Goal: Transaction & Acquisition: Book appointment/travel/reservation

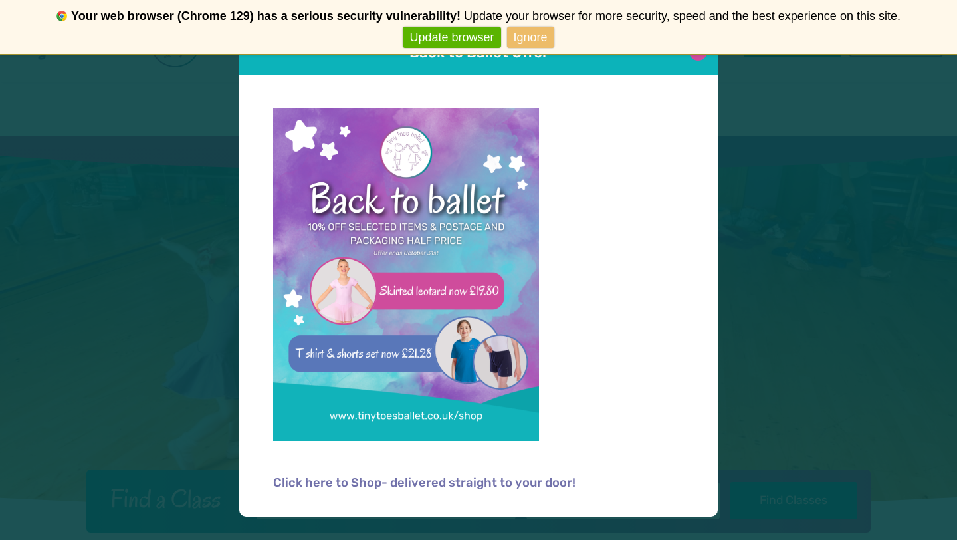
click at [701, 58] on button at bounding box center [698, 52] width 18 height 18
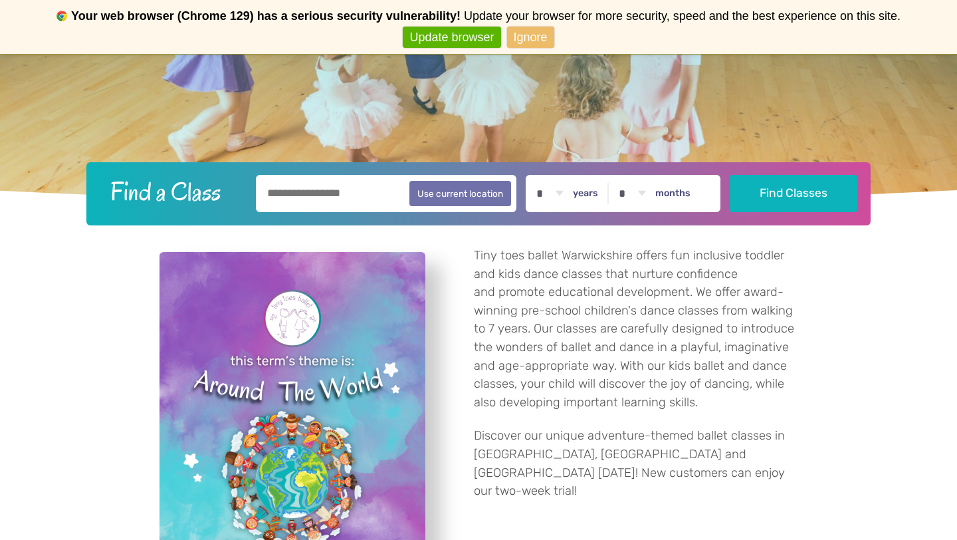
scroll to position [334, 0]
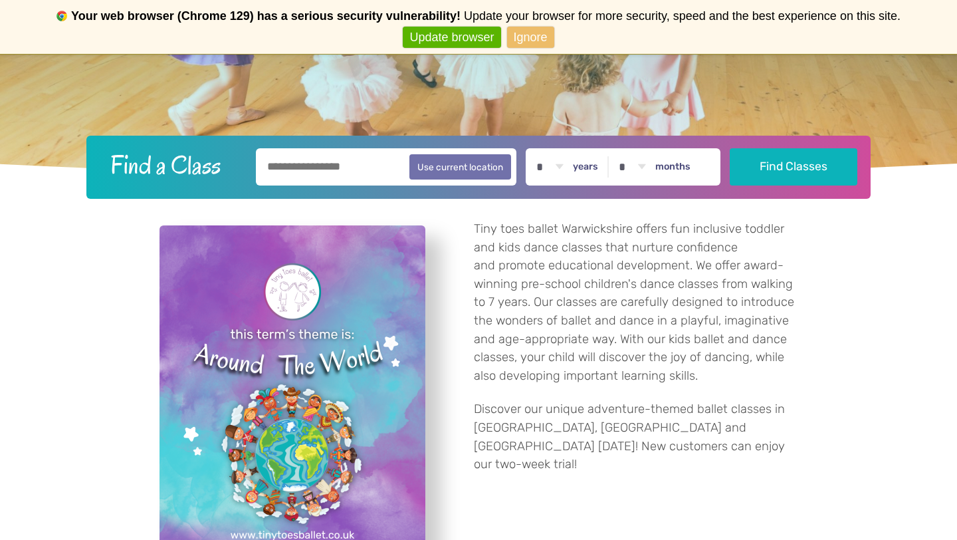
click at [341, 174] on input "text" at bounding box center [386, 166] width 261 height 37
type input "**"
click at [537, 42] on link "Ignore" at bounding box center [530, 38] width 47 height 22
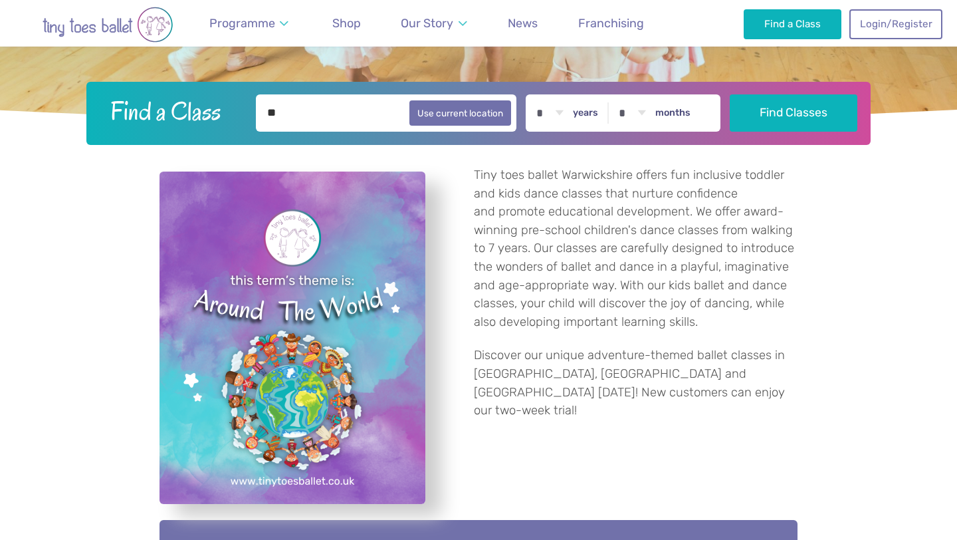
scroll to position [0, 0]
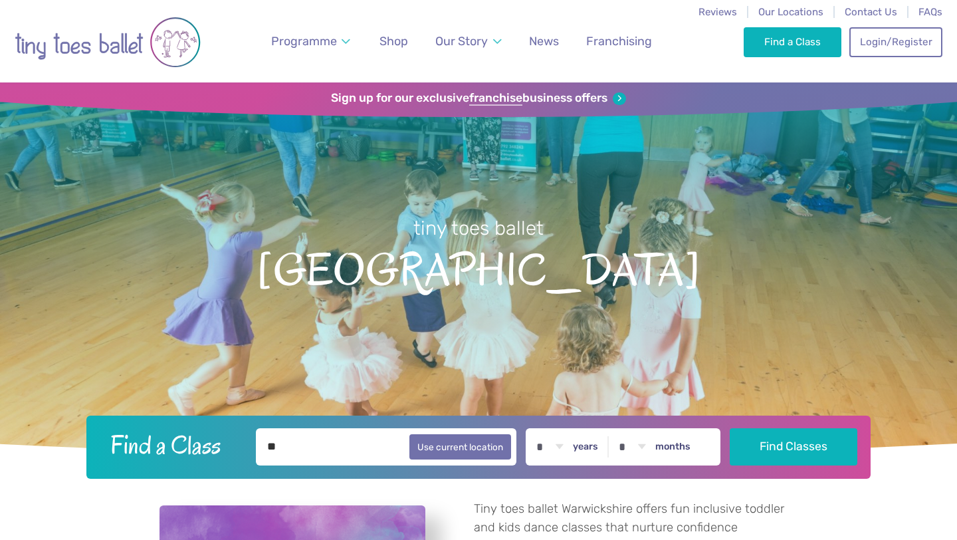
click at [483, 37] on link "Never show again" at bounding box center [478, 38] width 109 height 22
click at [889, 43] on link "Login/Register" at bounding box center [896, 41] width 93 height 29
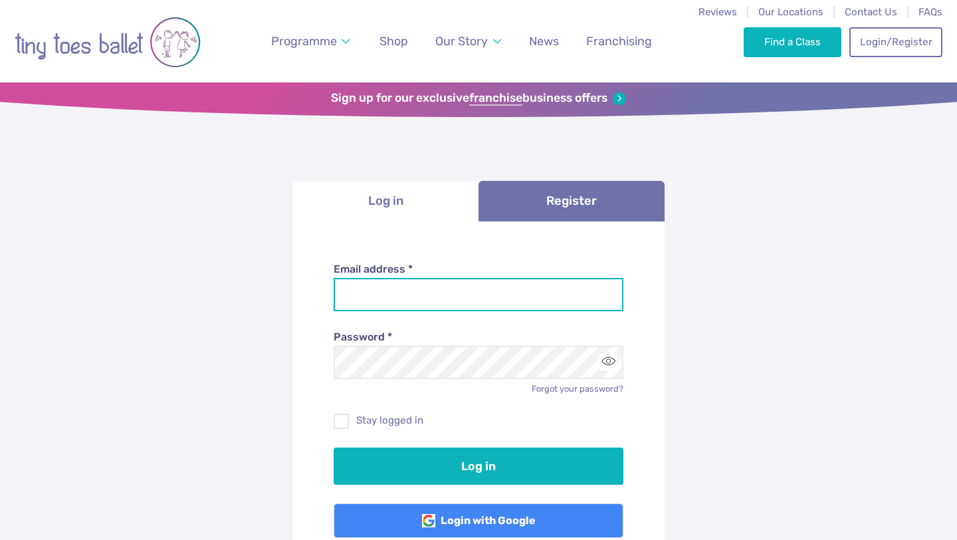
click at [362, 284] on input "Email address *" at bounding box center [479, 294] width 291 height 33
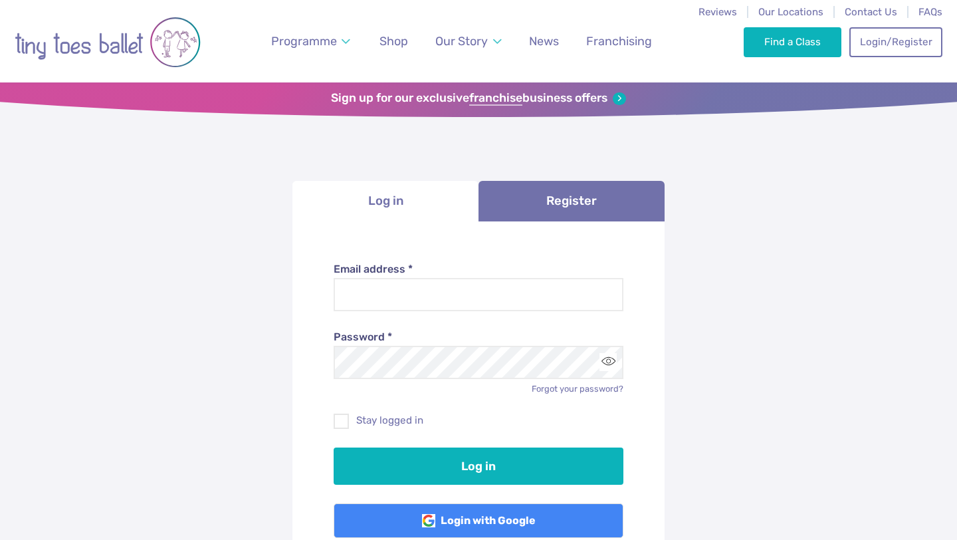
click at [400, 209] on li "Log in" at bounding box center [386, 201] width 186 height 41
click at [393, 315] on div "Password * Forgot your password?" at bounding box center [479, 353] width 291 height 84
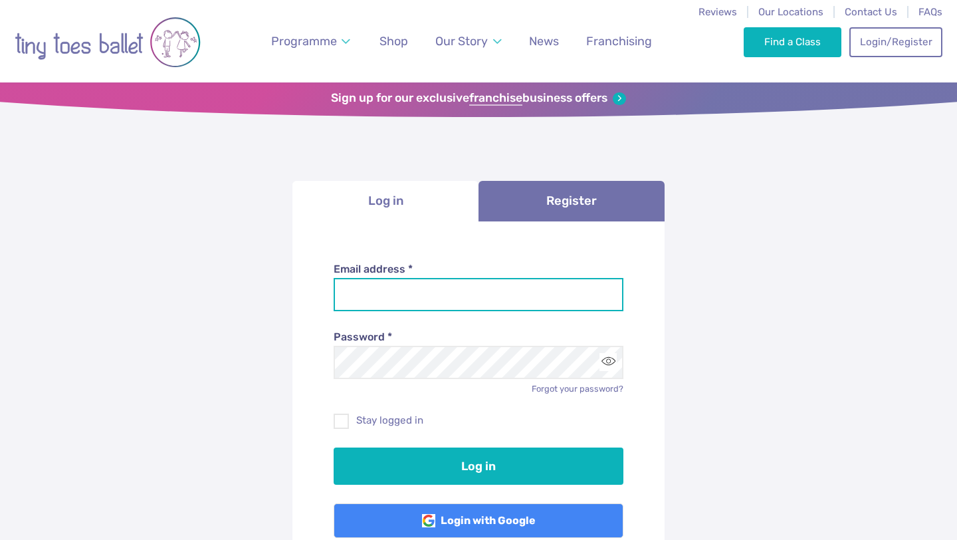
click at [397, 293] on input "Email address *" at bounding box center [479, 294] width 291 height 33
click at [448, 294] on input "Email address *" at bounding box center [479, 294] width 291 height 33
type input "**********"
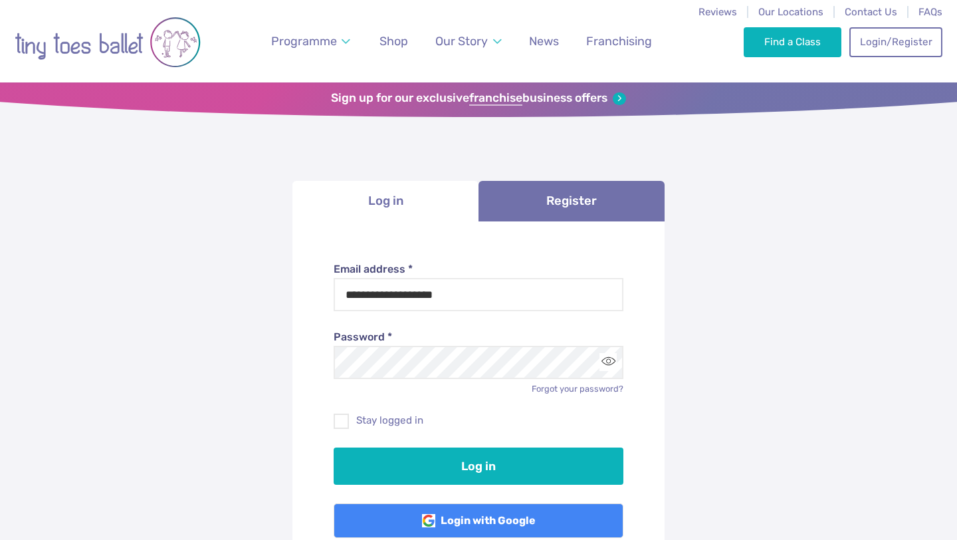
click at [404, 491] on div "Login with Google" at bounding box center [479, 511] width 291 height 53
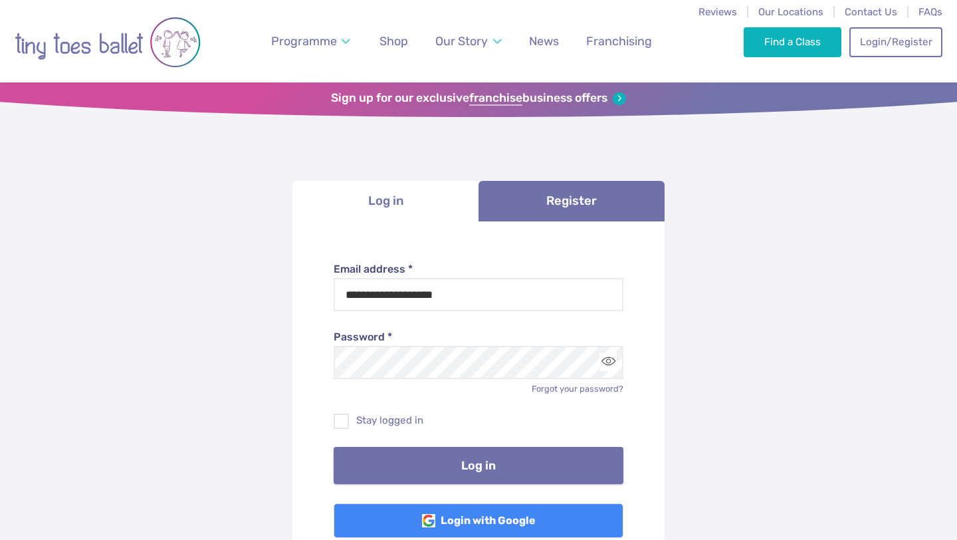
click at [410, 474] on button "Log in" at bounding box center [479, 465] width 291 height 37
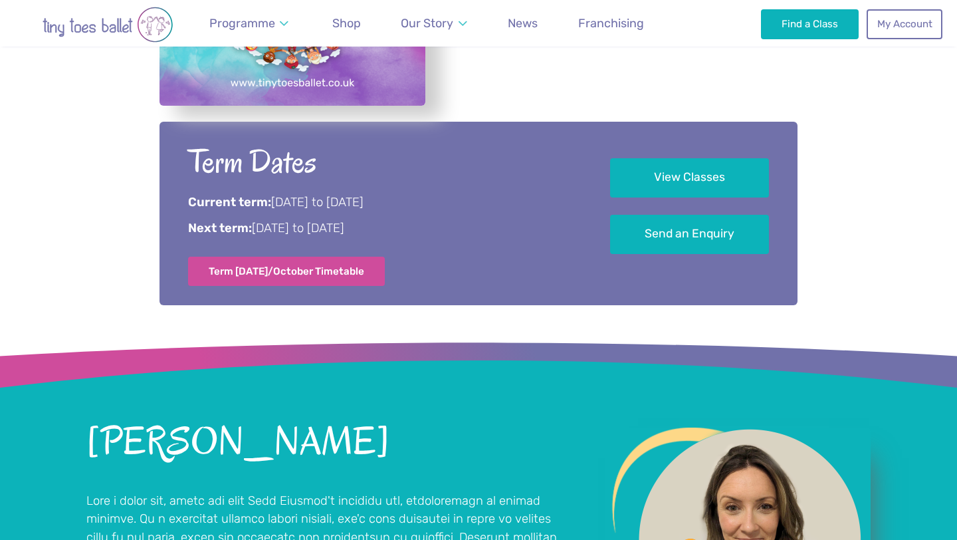
scroll to position [737, 0]
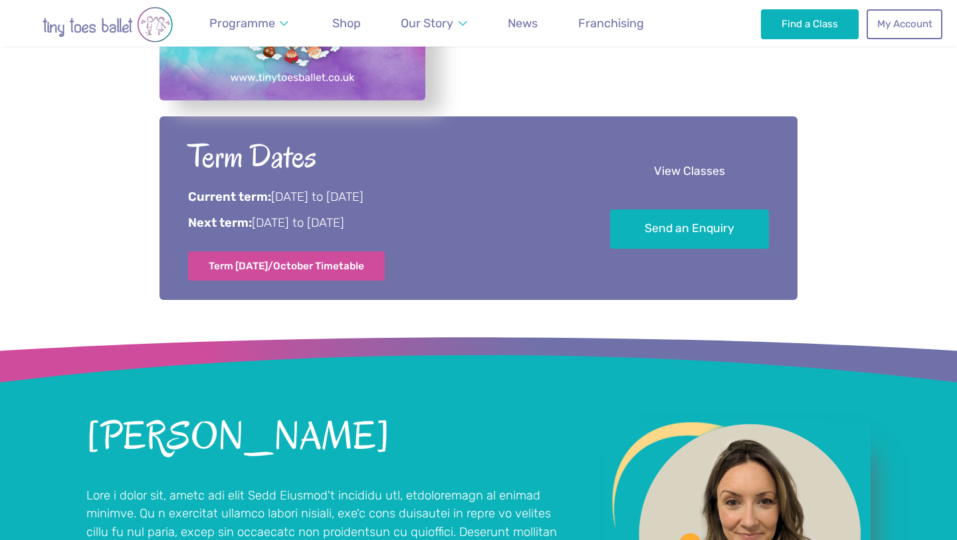
click at [715, 154] on link "View Classes" at bounding box center [689, 171] width 159 height 39
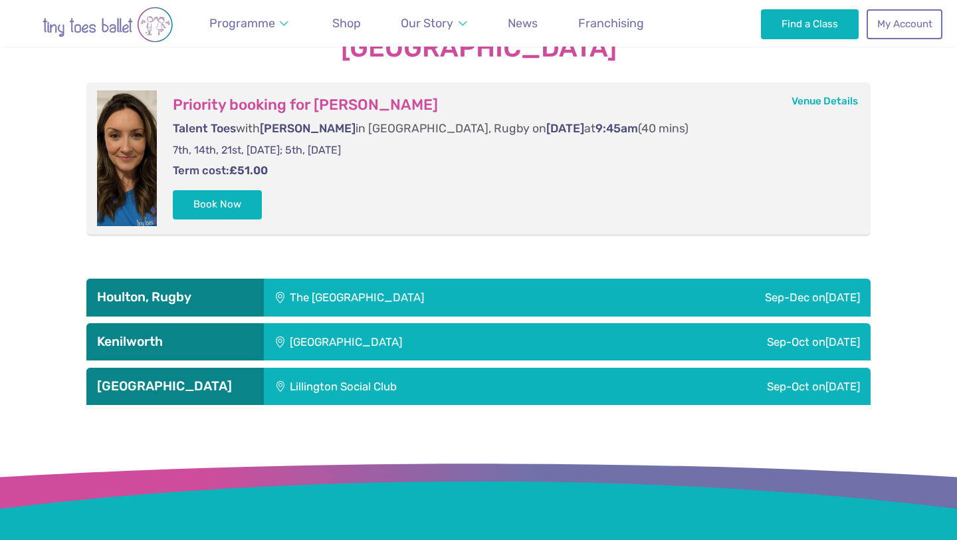
click at [306, 295] on div "The Barn Community Centre" at bounding box center [444, 297] width 361 height 37
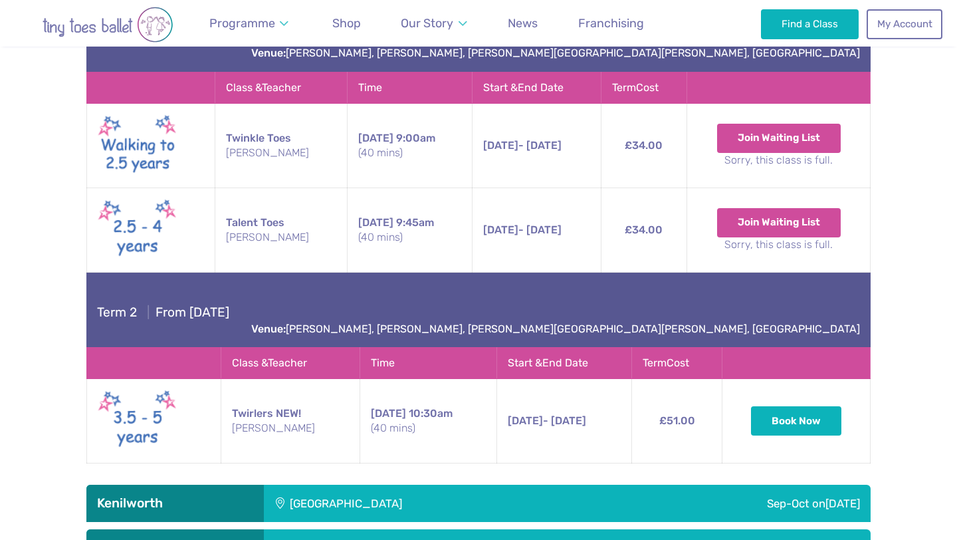
scroll to position [2292, 0]
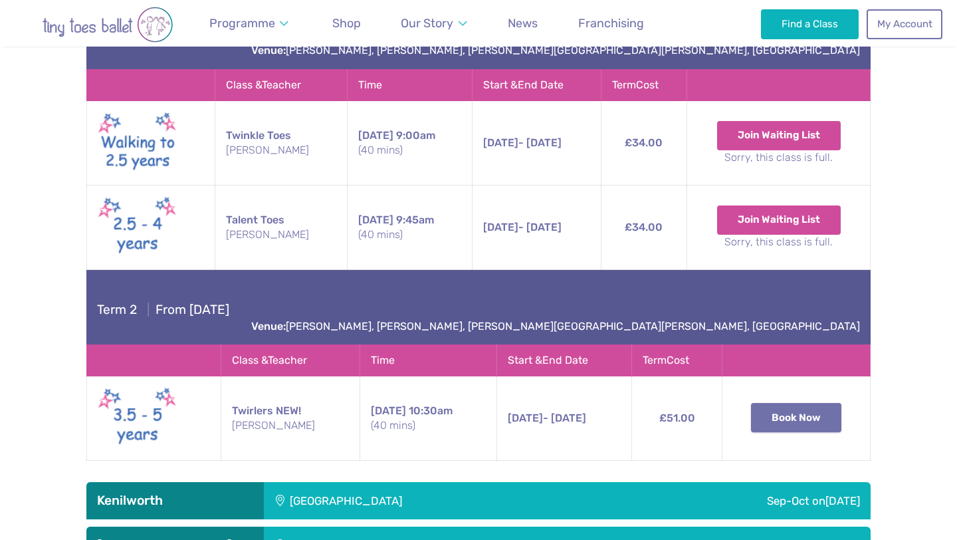
click at [799, 403] on button "Book Now" at bounding box center [796, 417] width 90 height 29
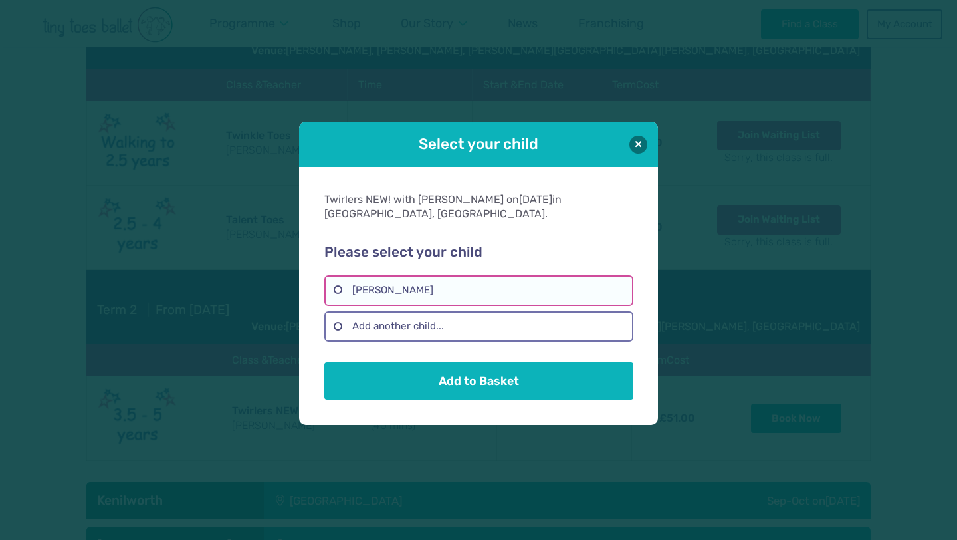
click at [402, 285] on label "Katerina Nearchou" at bounding box center [478, 290] width 308 height 31
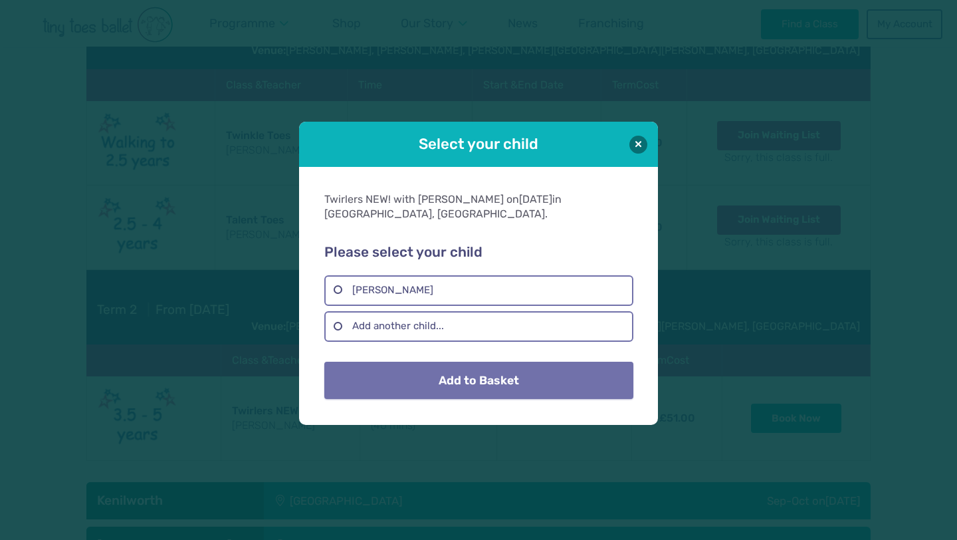
click at [467, 374] on button "Add to Basket" at bounding box center [478, 380] width 308 height 37
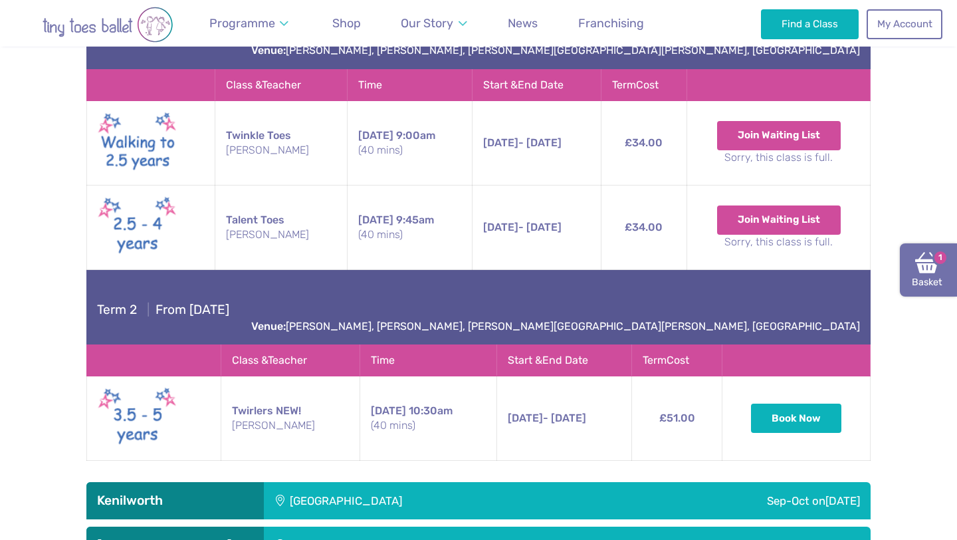
click at [927, 260] on img at bounding box center [927, 263] width 24 height 24
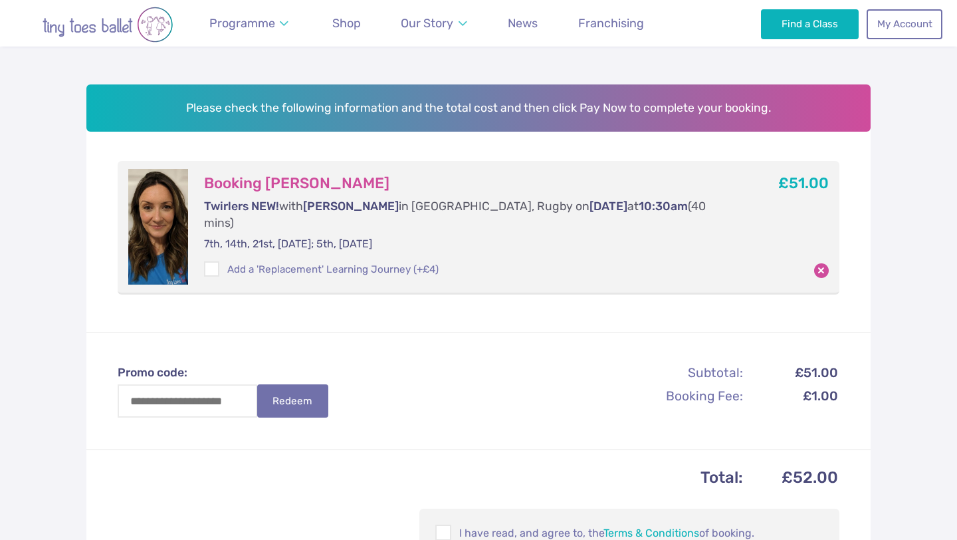
scroll to position [172, 0]
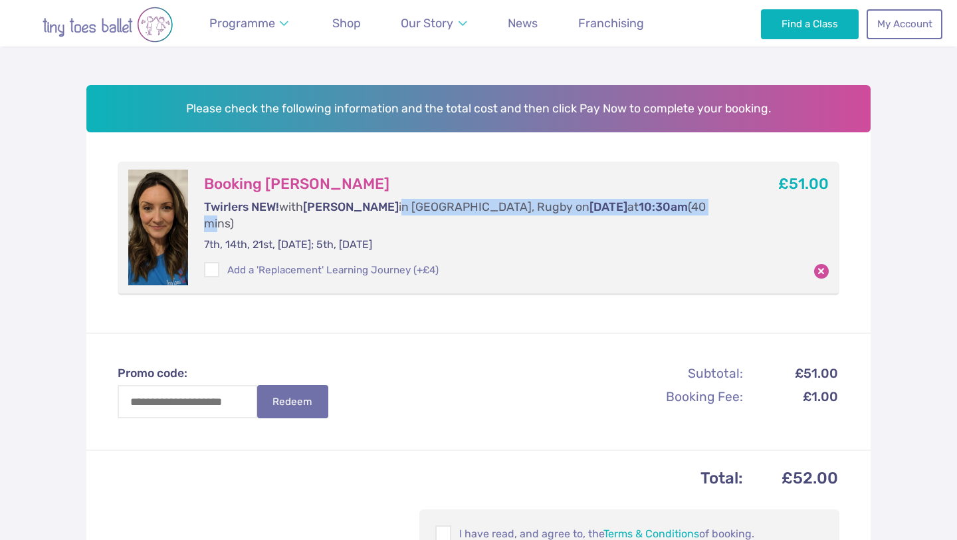
drag, startPoint x: 382, startPoint y: 207, endPoint x: 630, endPoint y: 208, distance: 248.7
click at [630, 209] on p "Twirlers NEW! with Miss Nichola in Houlton, Rugby on Friday at 10:30am (40 mins)" at bounding box center [466, 215] width 524 height 33
click at [630, 208] on p "Twirlers NEW! with Miss Nichola in Houlton, Rugby on Friday at 10:30am (40 mins)" at bounding box center [466, 215] width 524 height 33
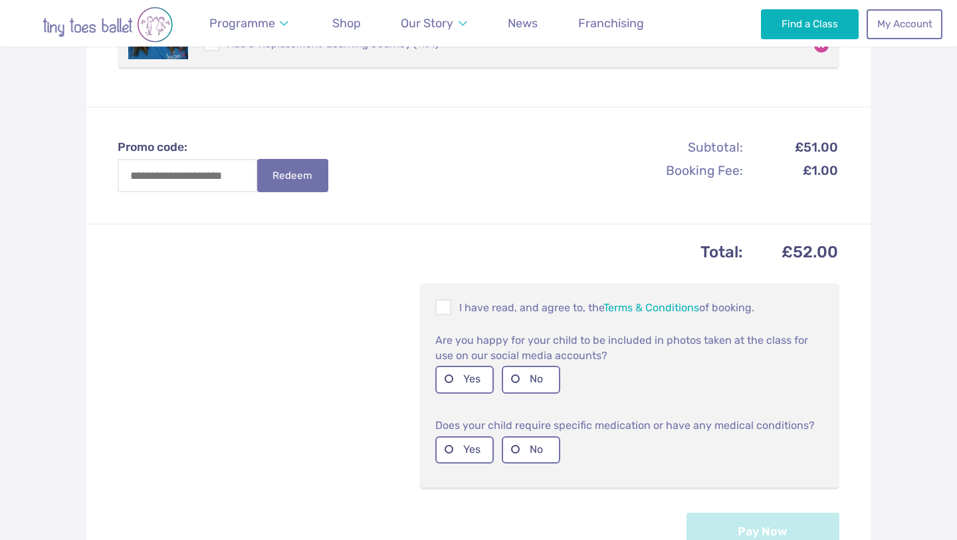
scroll to position [396, 0]
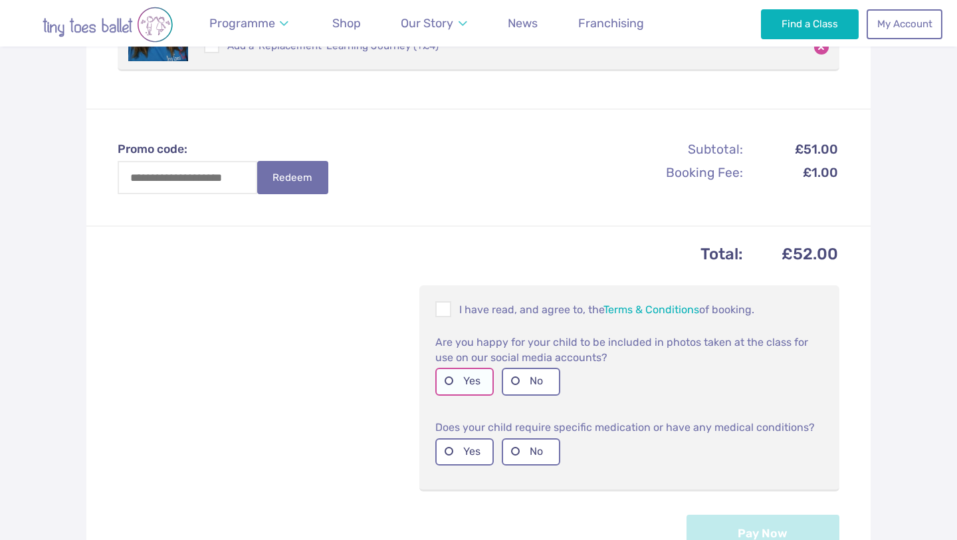
click at [441, 368] on label "Yes" at bounding box center [464, 381] width 59 height 27
click at [513, 438] on label "No" at bounding box center [531, 451] width 59 height 27
click at [445, 305] on span at bounding box center [444, 311] width 15 height 13
click at [790, 527] on button "Pay Now" at bounding box center [763, 532] width 153 height 37
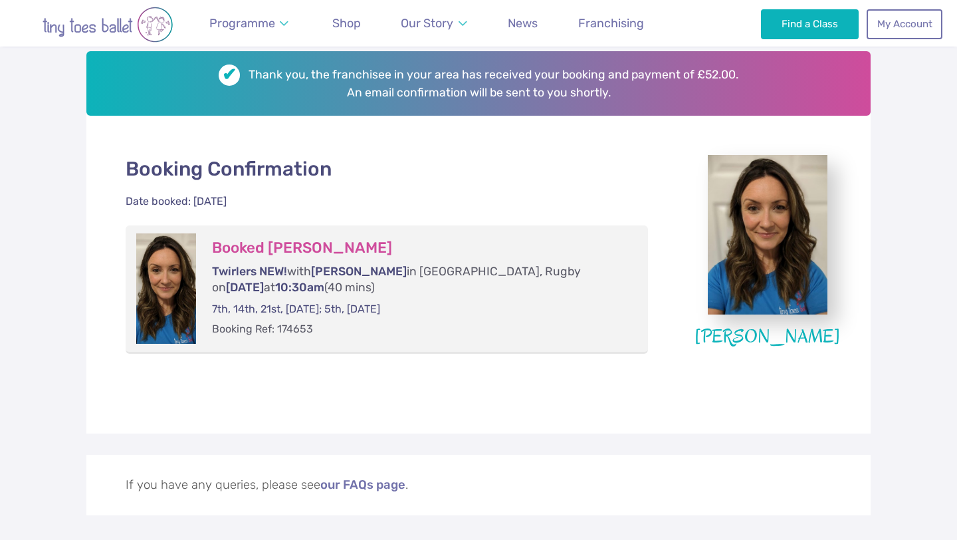
scroll to position [205, 0]
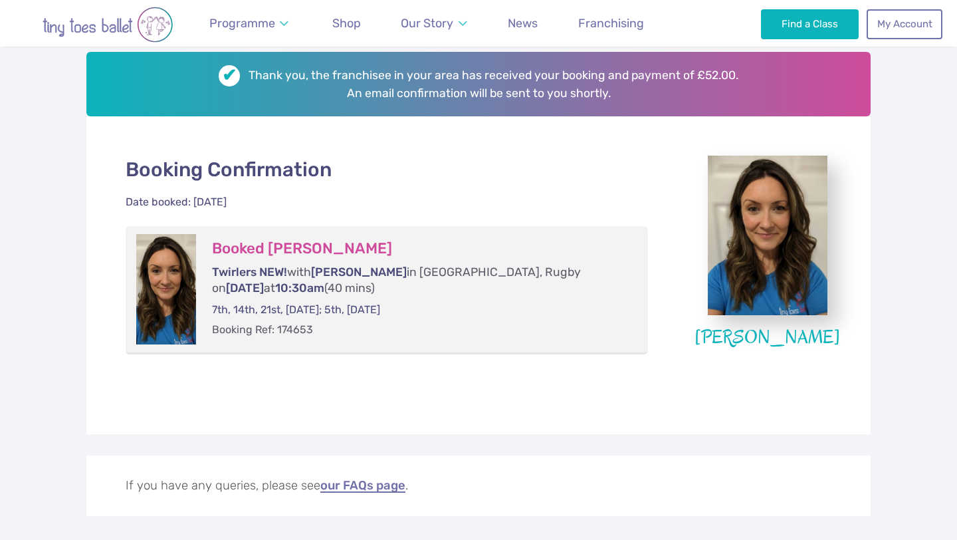
click at [350, 480] on link "our FAQs page" at bounding box center [362, 485] width 85 height 13
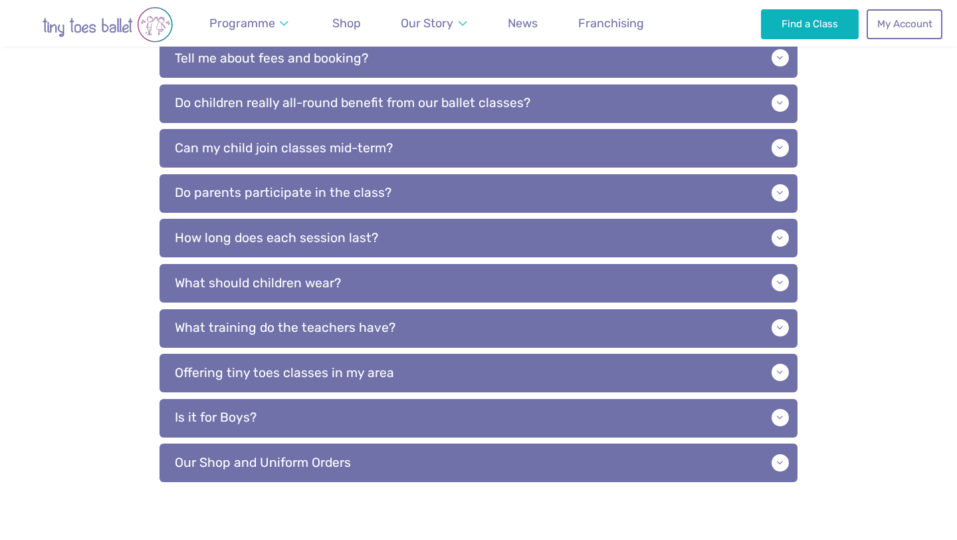
scroll to position [509, 0]
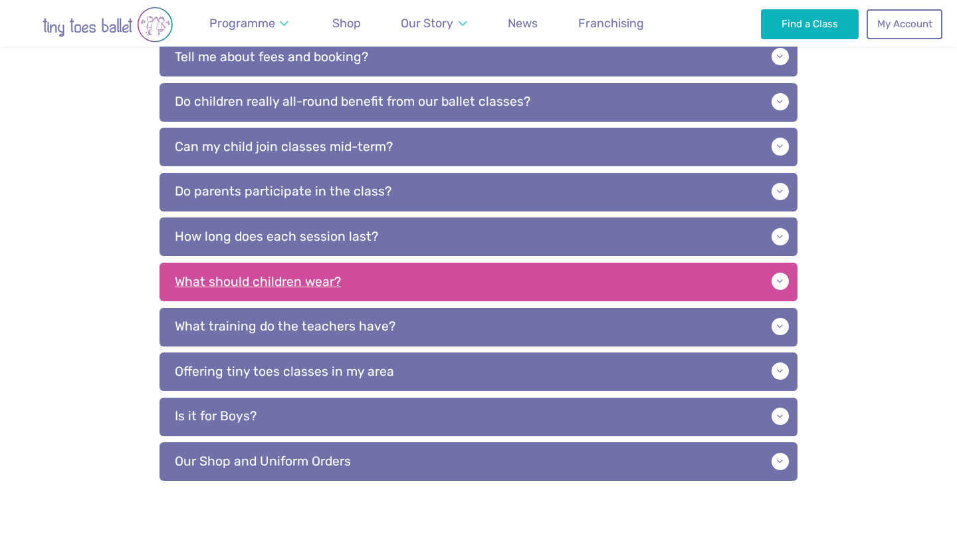
click at [305, 276] on p "What should children wear?" at bounding box center [479, 282] width 638 height 39
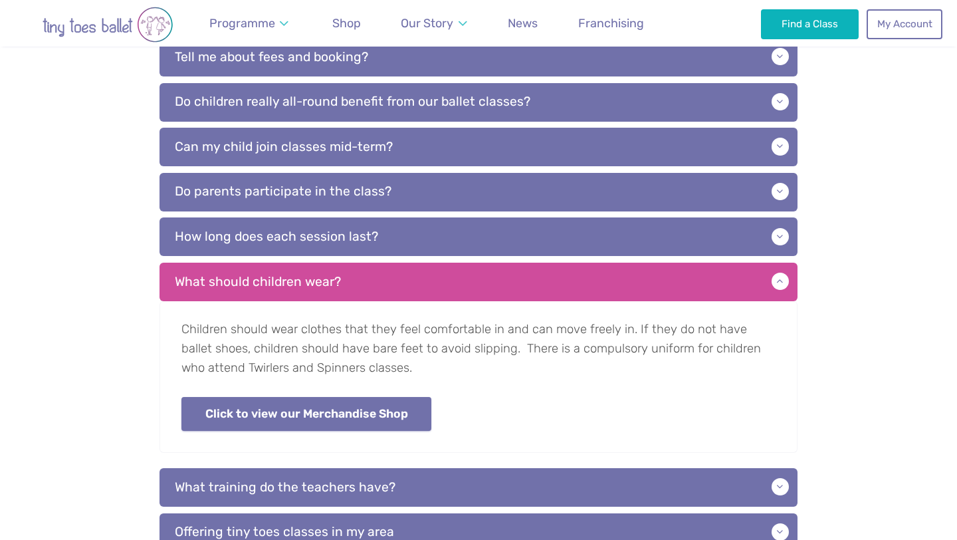
click at [293, 416] on link "Click to view our Merchandise Shop" at bounding box center [307, 414] width 250 height 34
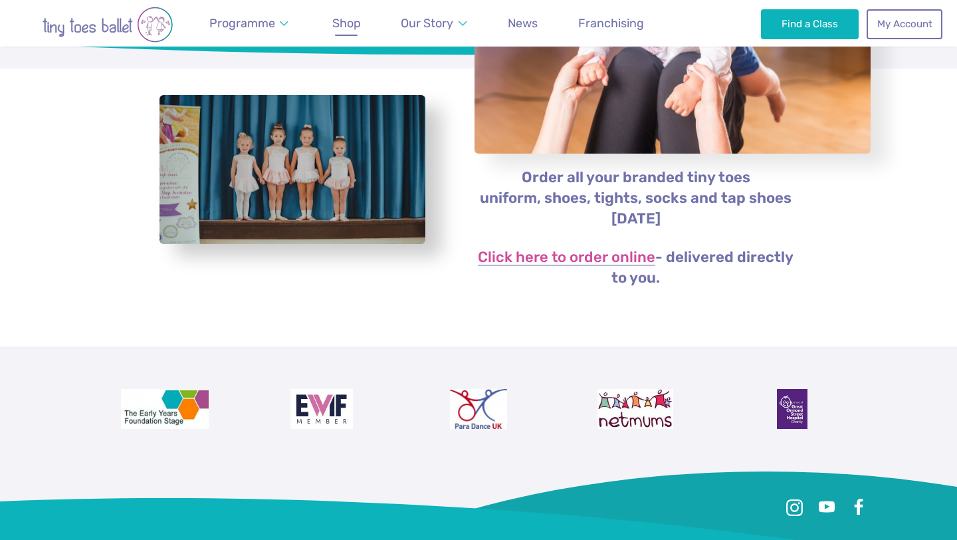
scroll to position [221, 0]
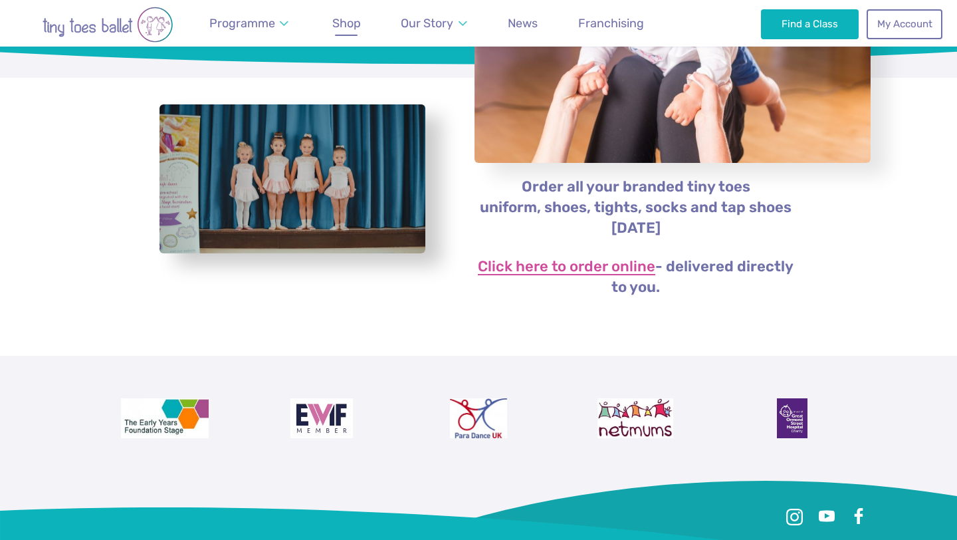
click at [531, 265] on link "Click here to order online" at bounding box center [567, 267] width 178 height 16
